Goal: Task Accomplishment & Management: Manage account settings

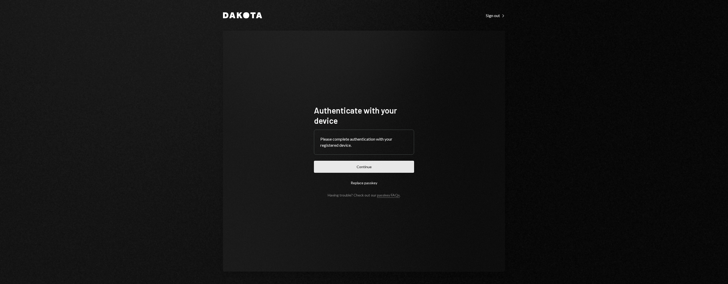
click at [376, 166] on button "Continue" at bounding box center [364, 167] width 100 height 12
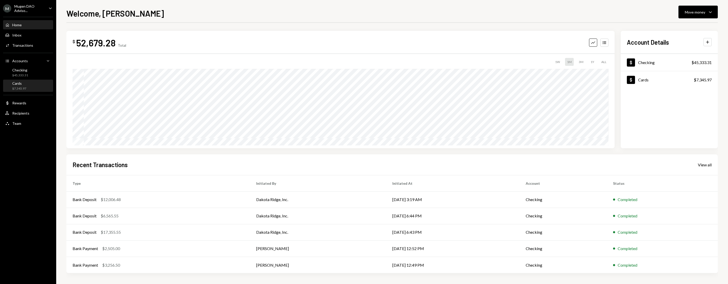
click at [8, 84] on div "Cards $7,345.97" at bounding box center [15, 86] width 21 height 10
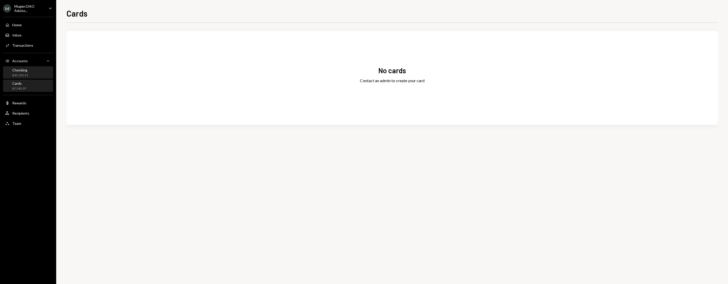
click at [20, 68] on div "Checking" at bounding box center [20, 70] width 16 height 4
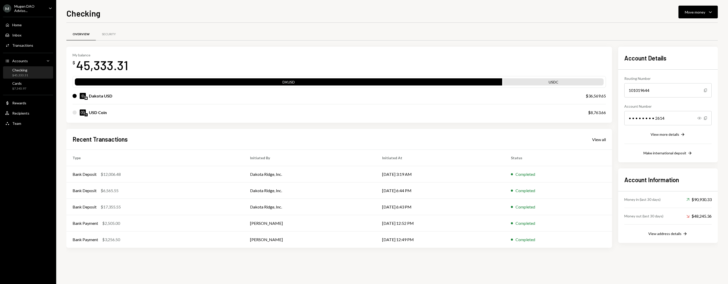
click at [32, 7] on div "Mugen DAO Adviso..." at bounding box center [29, 8] width 30 height 9
click at [49, 77] on div "Sign out" at bounding box center [35, 79] width 55 height 4
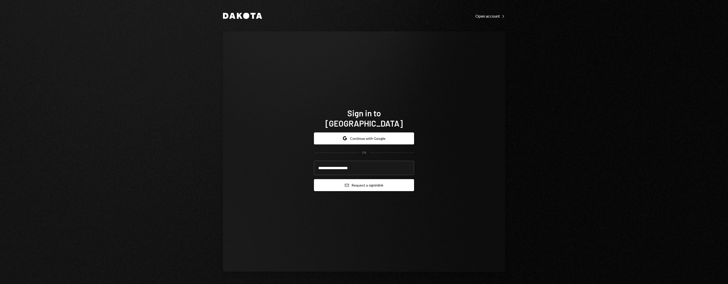
type input "**********"
click at [405, 179] on button "Email Request a sign in link" at bounding box center [364, 185] width 100 height 12
